Goal: Go to known website: Access a specific website the user already knows

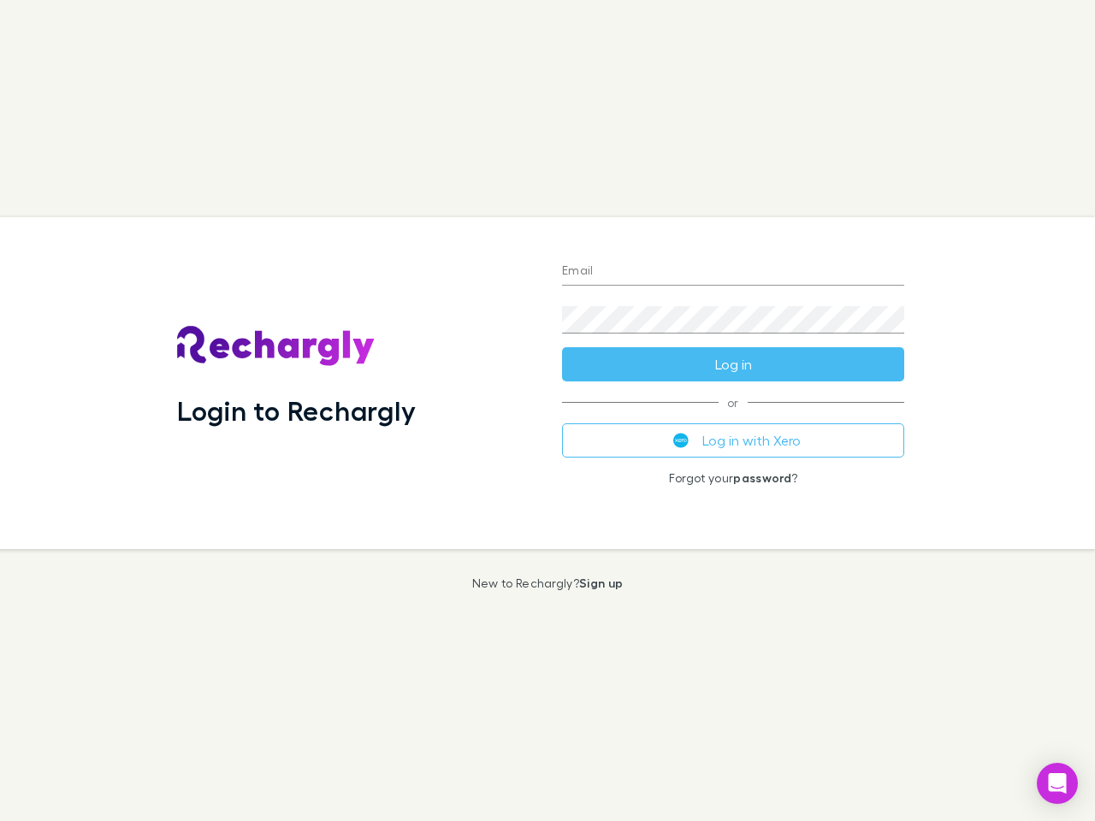
click at [548, 411] on div "Login to Rechargly" at bounding box center [355, 383] width 385 height 332
click at [733, 272] on input "Email" at bounding box center [733, 271] width 342 height 27
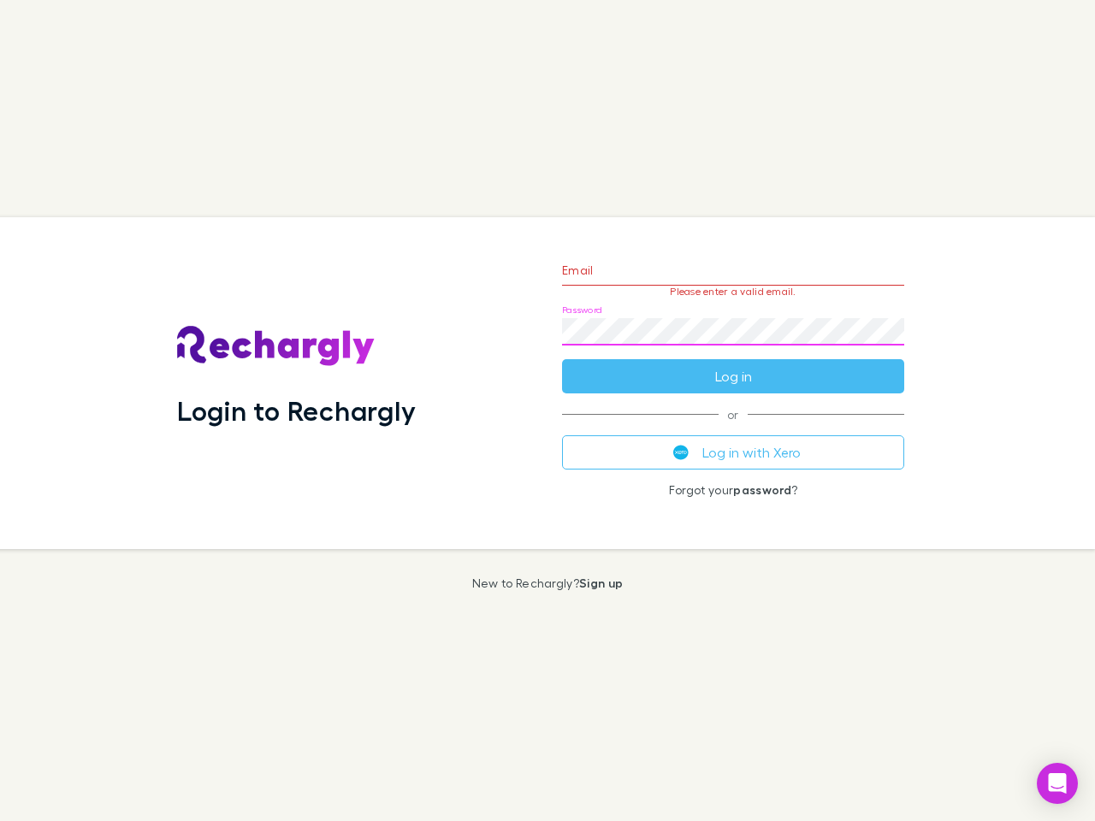
click at [733, 364] on form "Email Please enter a valid email. Password Log in" at bounding box center [733, 319] width 342 height 149
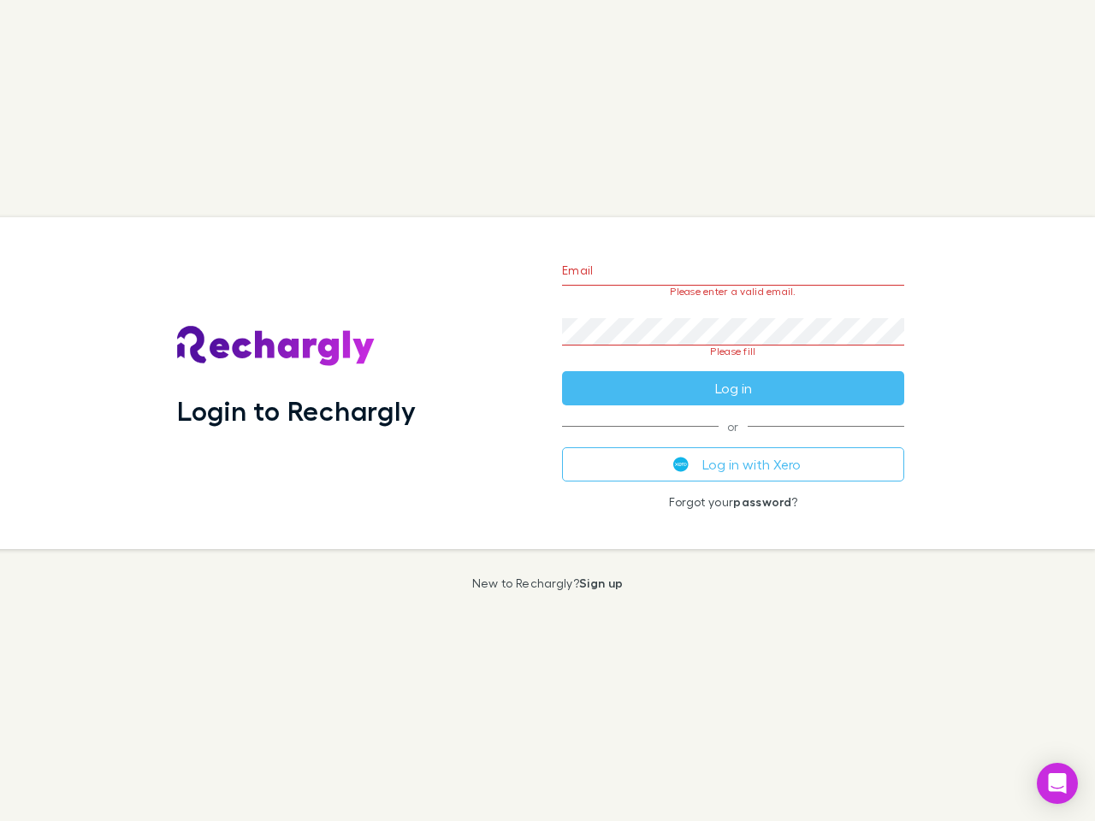
click at [733, 441] on div "Email Please enter a valid email. Password Please fill Log in or Log in with Xe…" at bounding box center [733, 383] width 370 height 332
click at [1057, 784] on icon "Open Intercom Messenger" at bounding box center [1058, 783] width 18 height 21
